Goal: Transaction & Acquisition: Purchase product/service

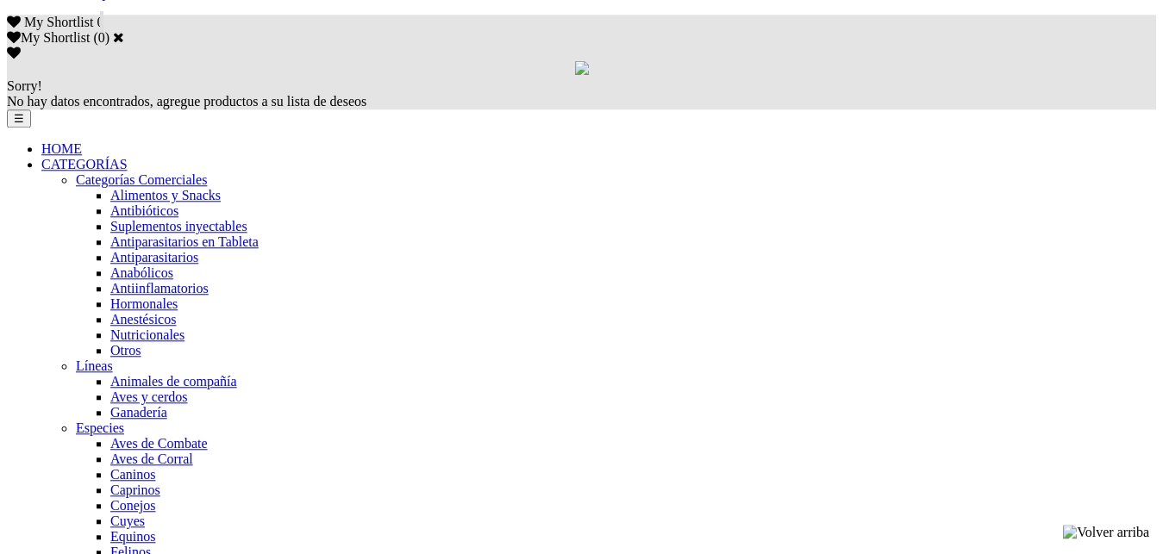
scroll to position [1055, 0]
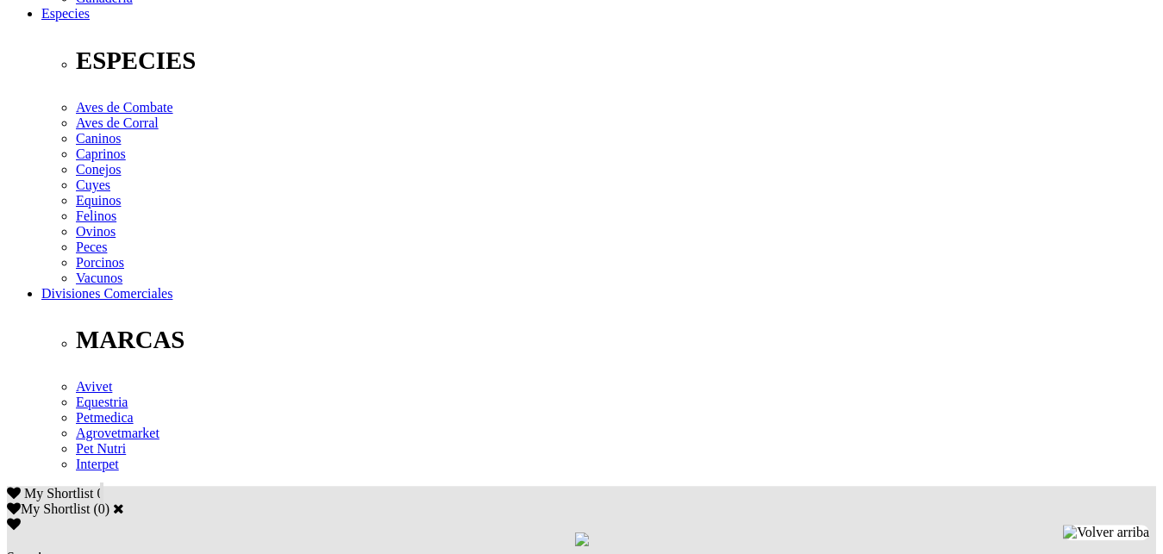
scroll to position [703, 0]
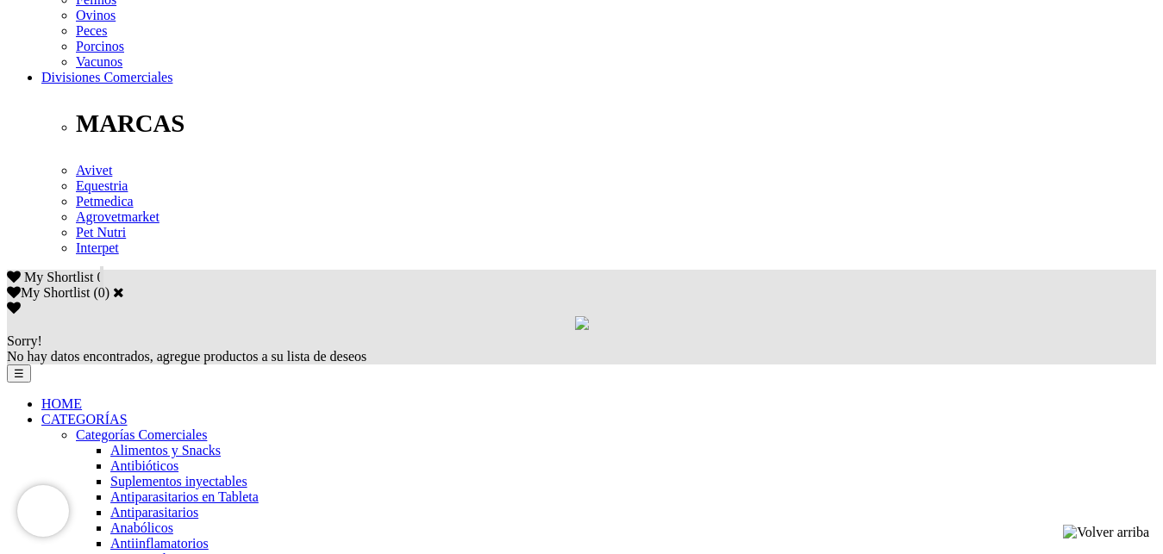
scroll to position [967, 0]
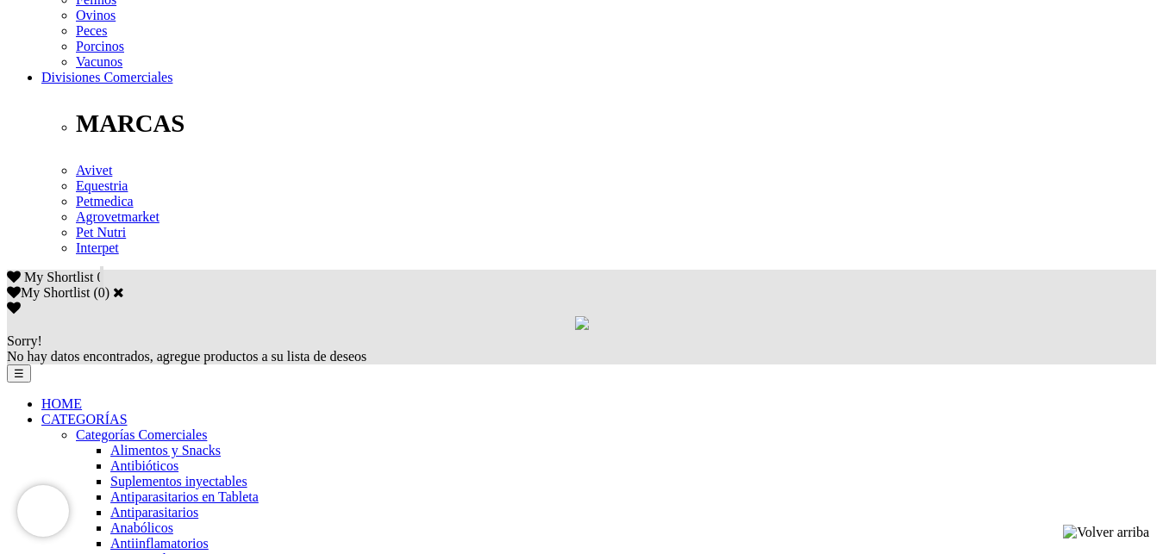
scroll to position [967, 0]
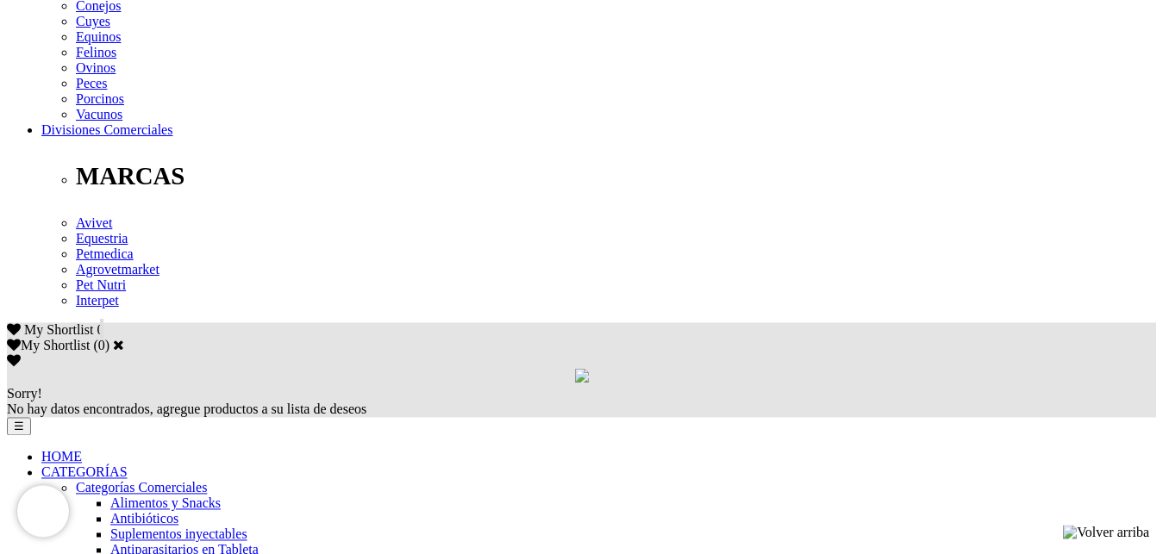
scroll to position [879, 0]
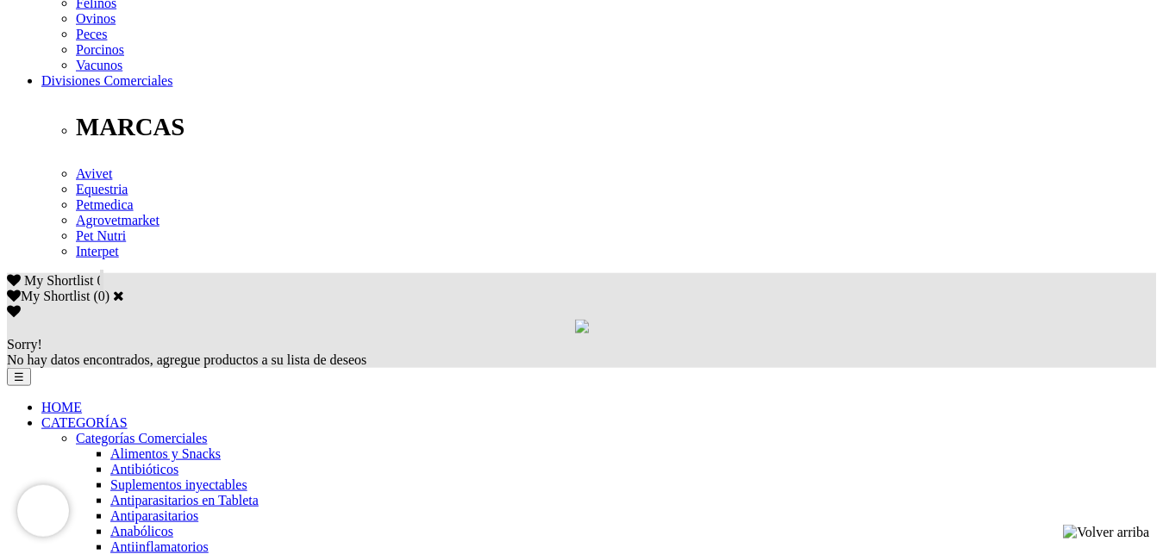
scroll to position [879, 0]
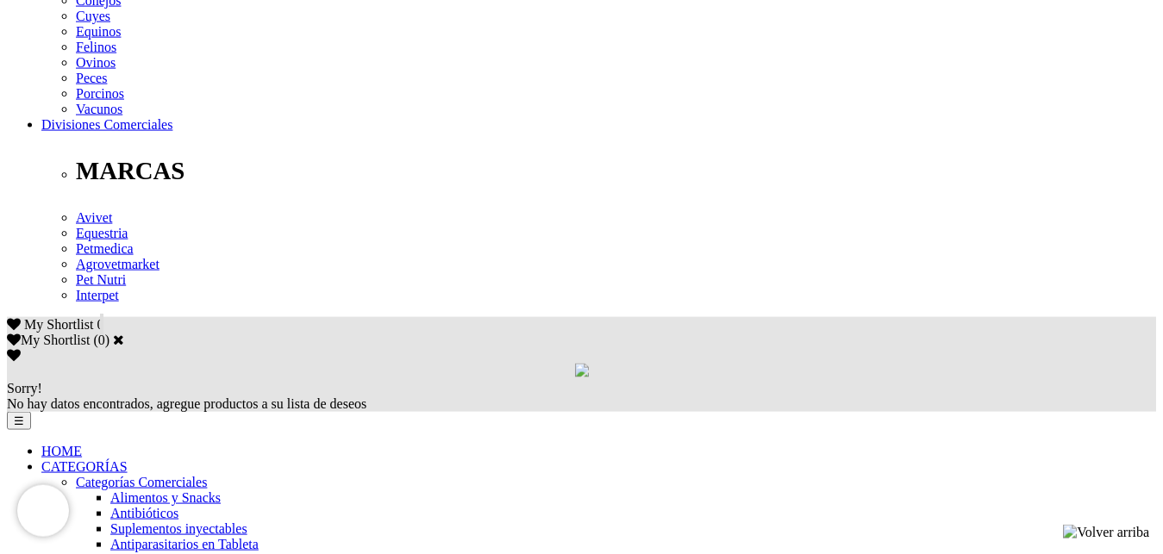
scroll to position [879, 0]
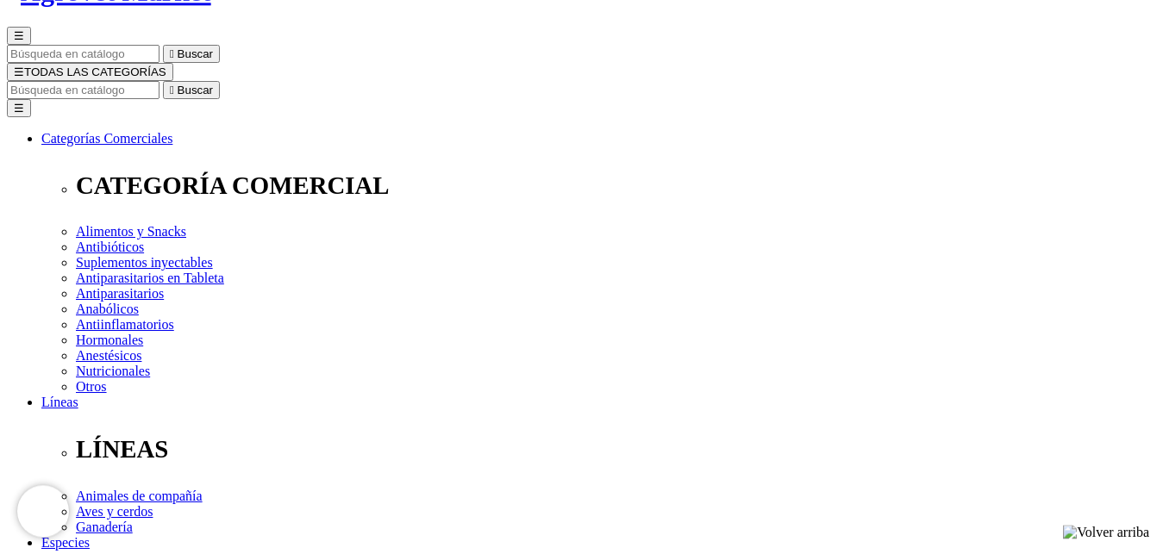
scroll to position [176, 0]
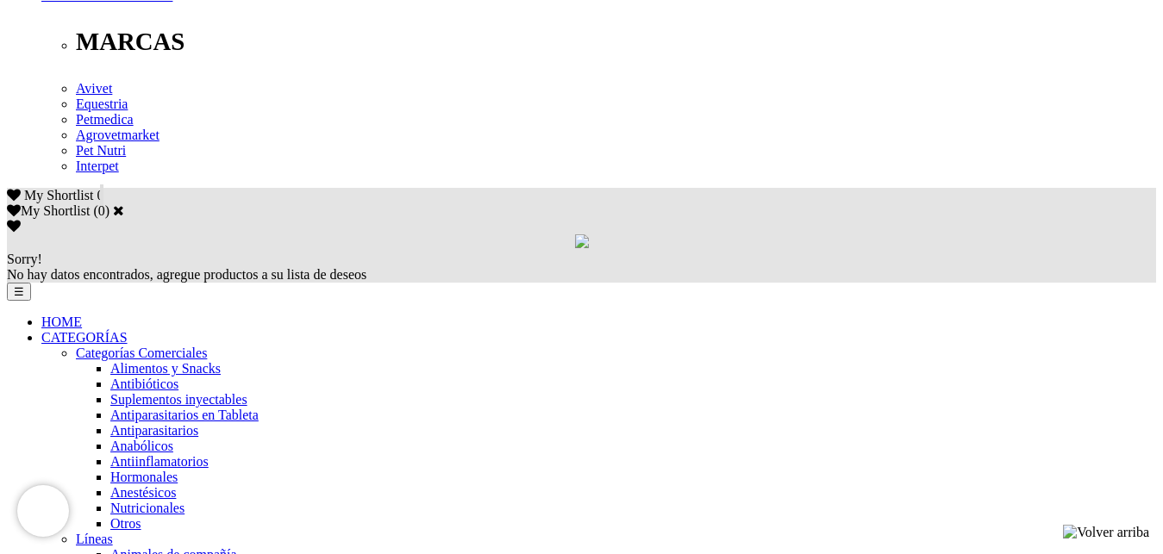
scroll to position [967, 0]
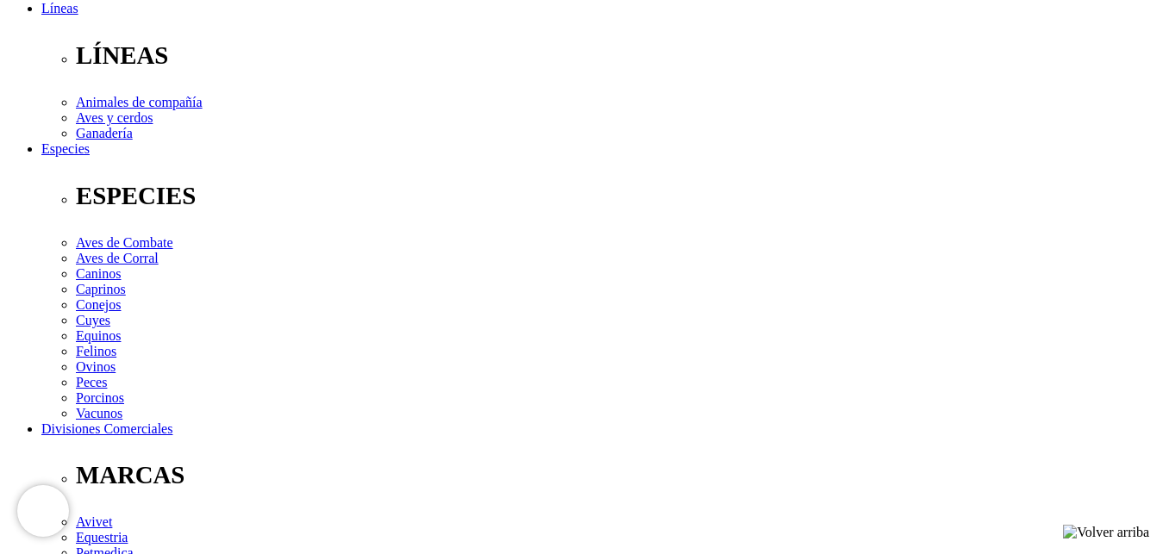
scroll to position [615, 0]
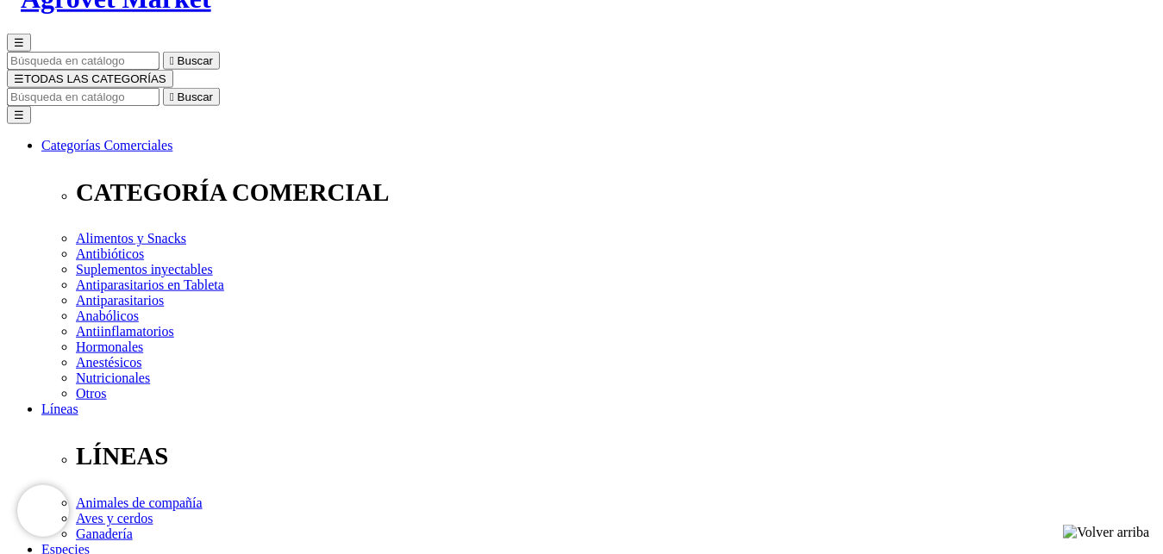
scroll to position [176, 0]
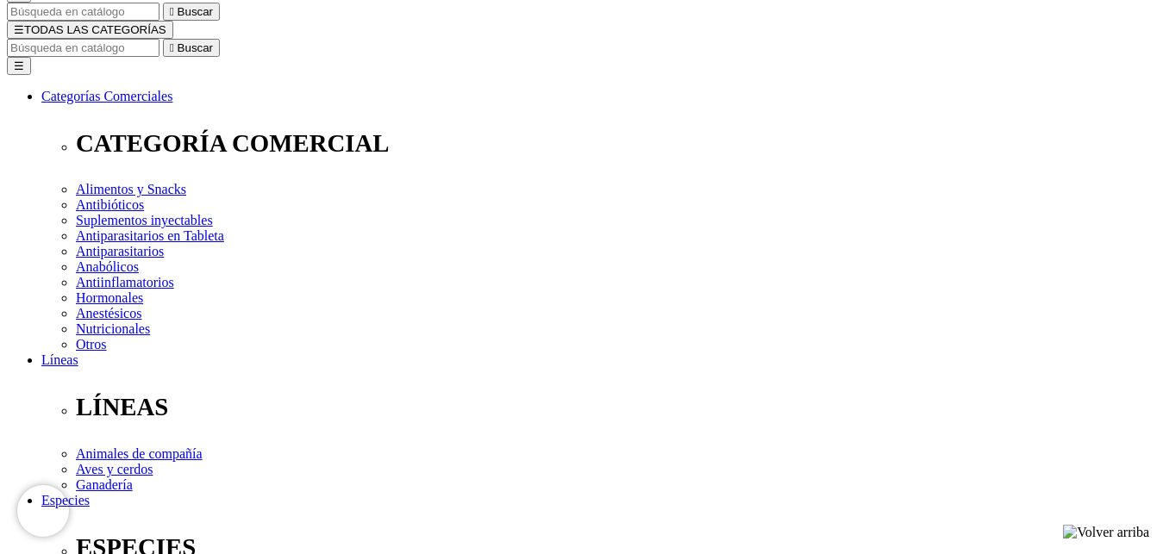
select select "19"
click option "Pote x 1 Kg" at bounding box center [0, 0] width 0 height 0
select select "19"
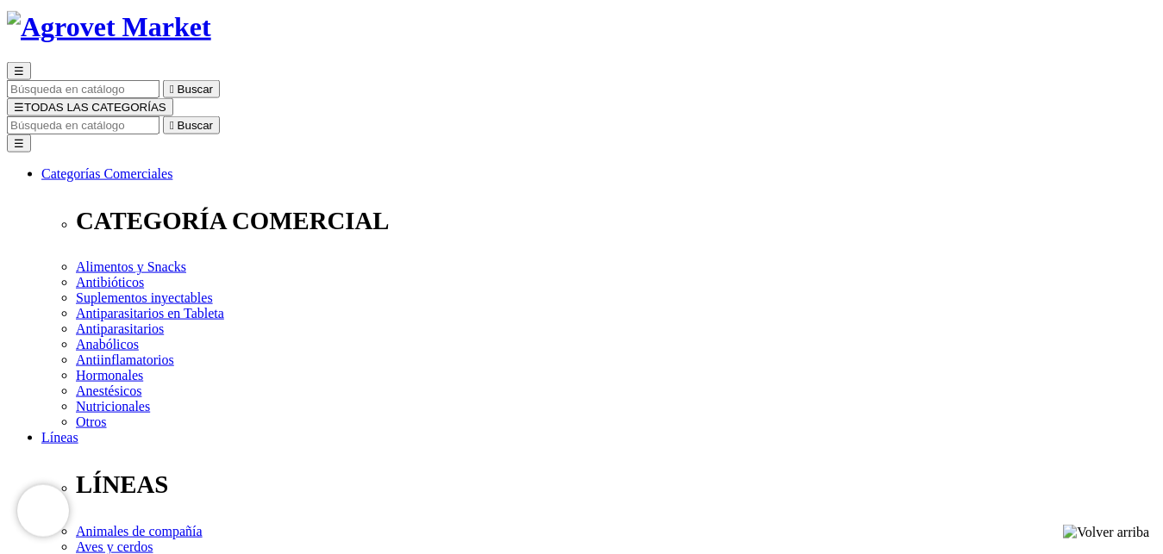
scroll to position [141, 0]
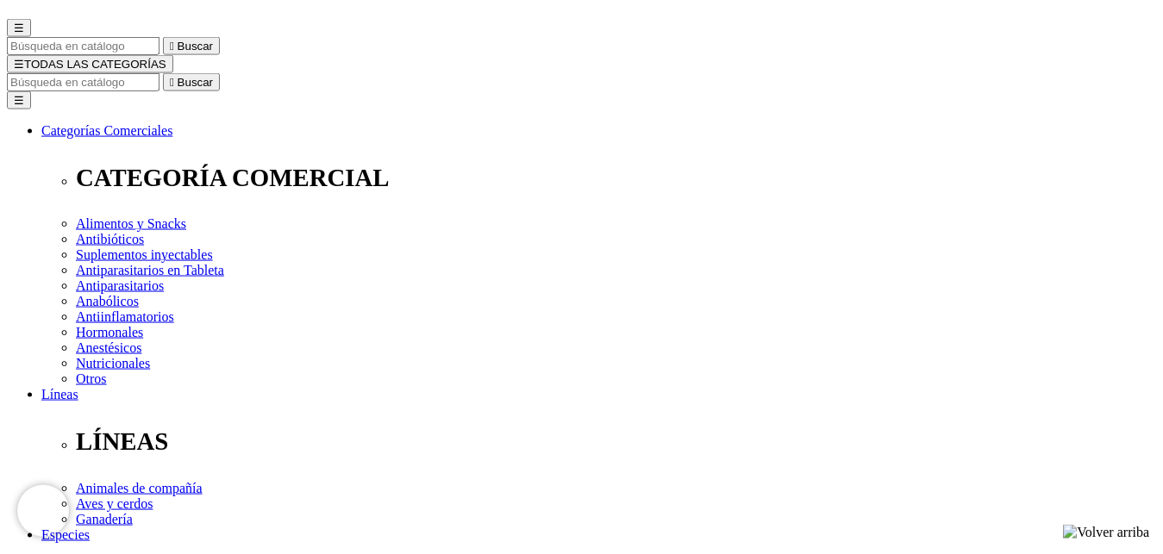
radio input "true"
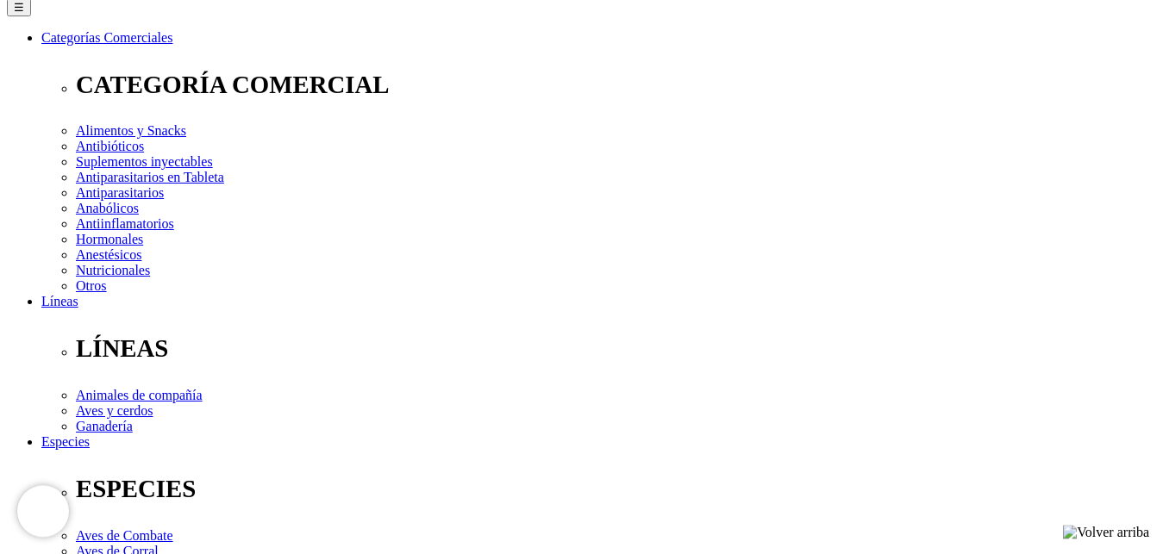
scroll to position [280, 0]
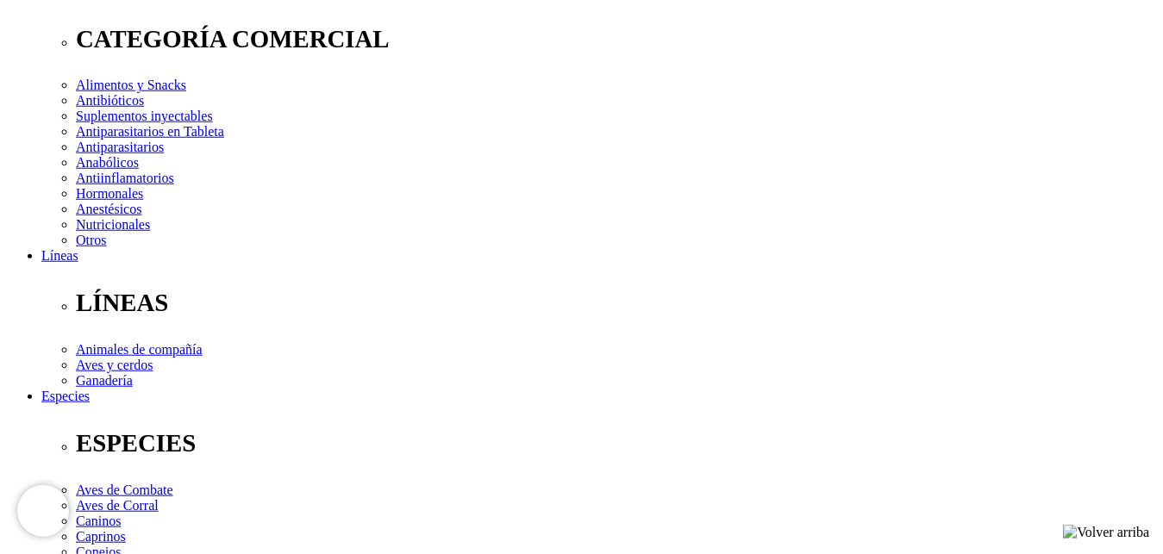
select select "105"
click option "Balde 20 Bolsas x 1 kg" at bounding box center [0, 0] width 0 height 0
select select "105"
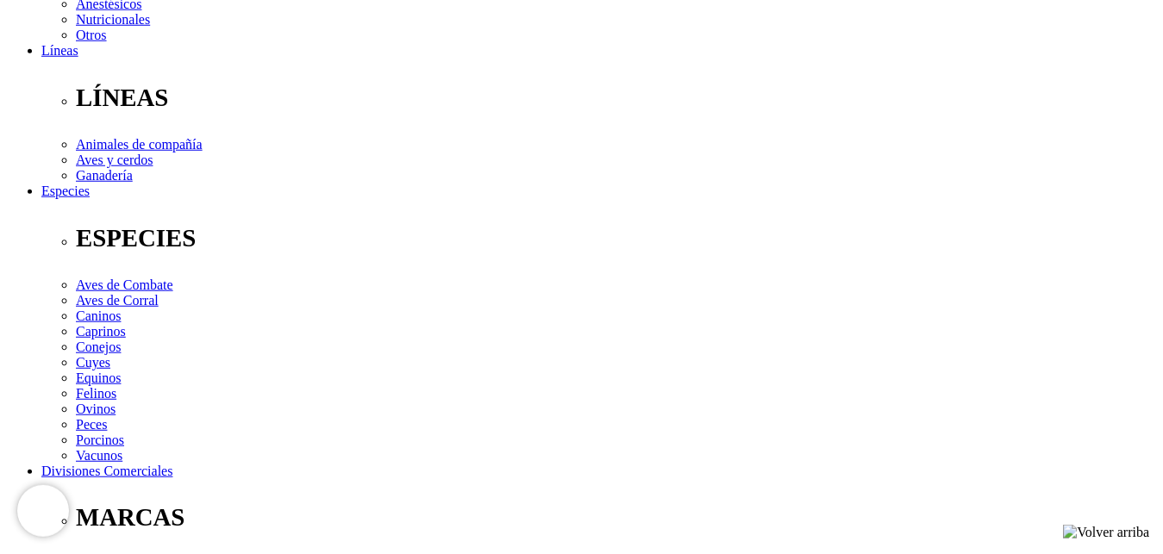
scroll to position [456, 0]
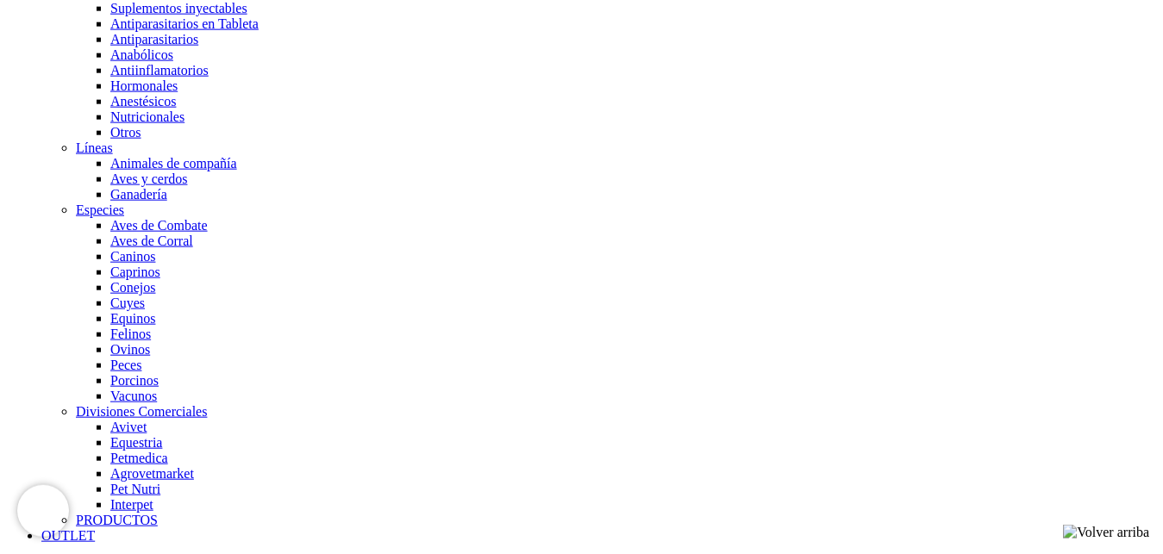
scroll to position [1368, 0]
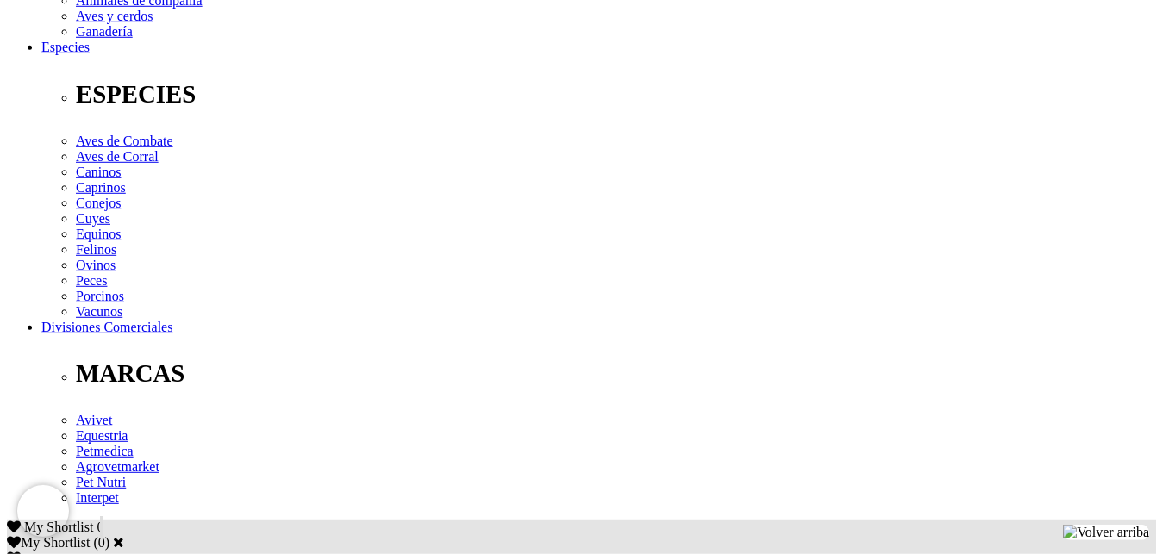
scroll to position [664, 0]
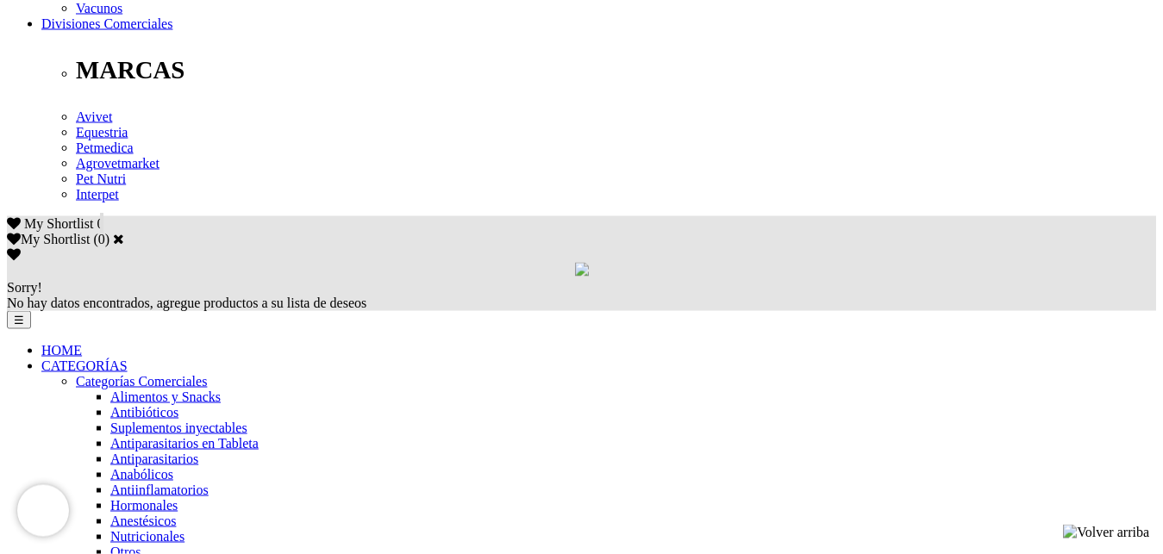
scroll to position [928, 0]
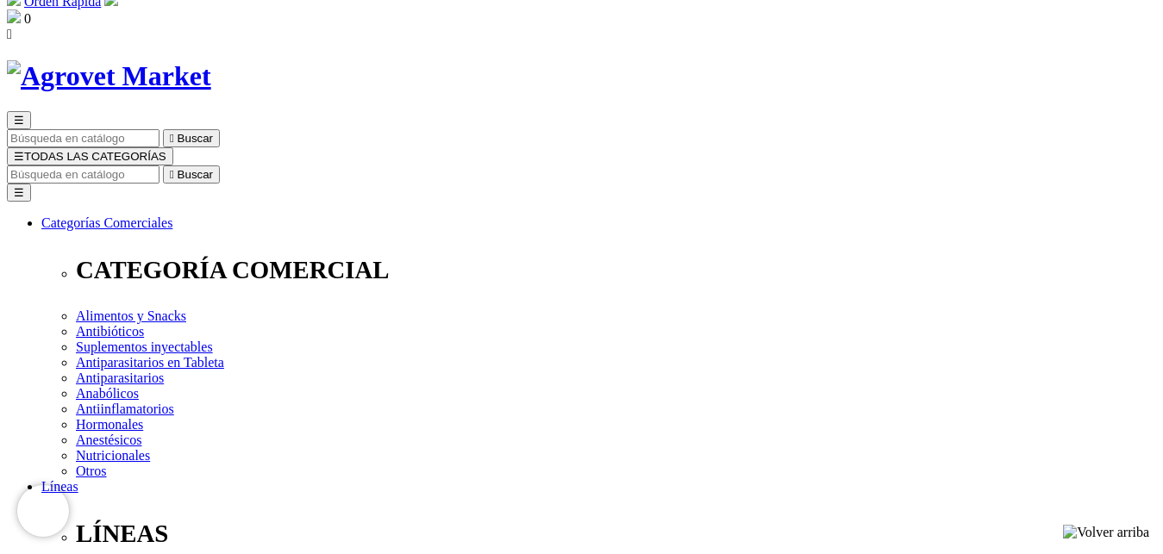
scroll to position [0, 0]
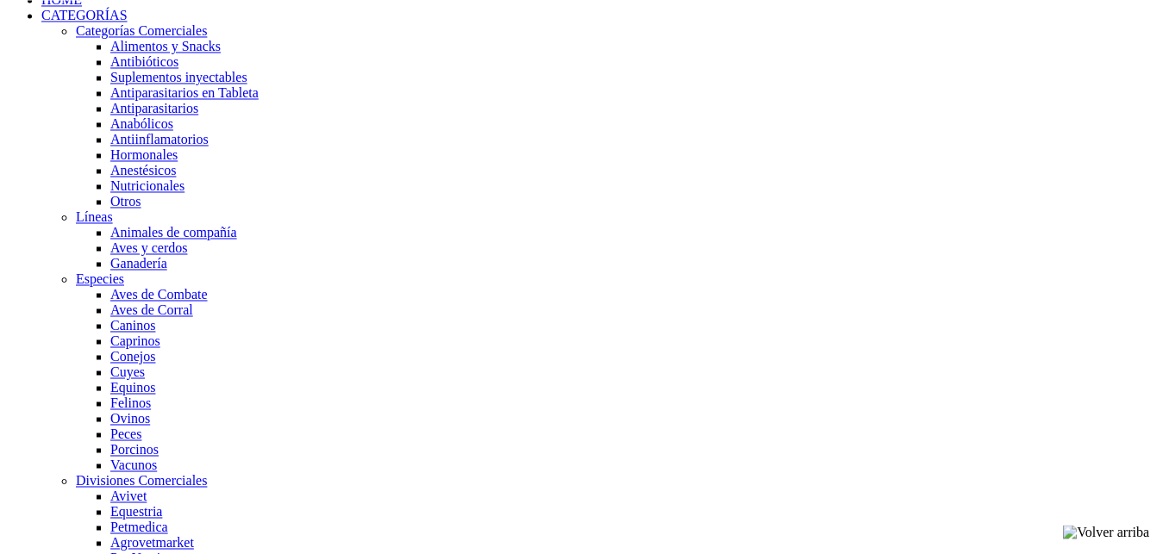
scroll to position [1319, 0]
